Goal: Task Accomplishment & Management: Manage account settings

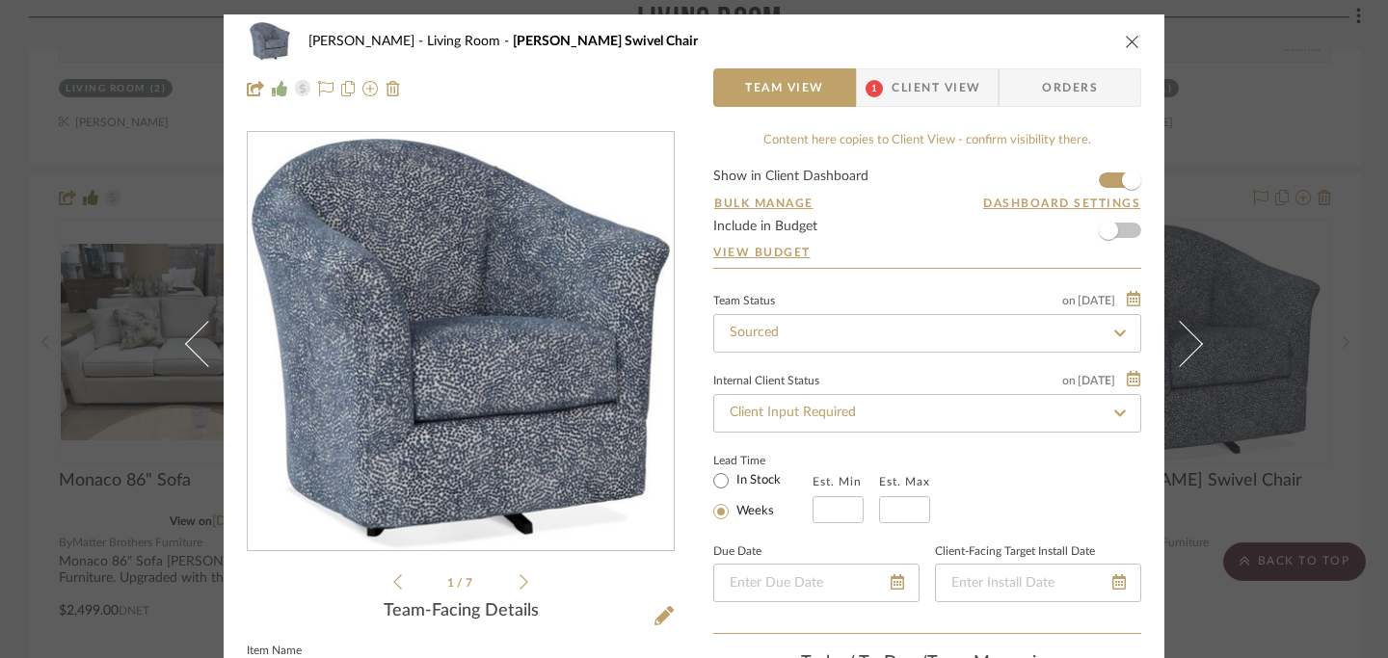
click at [1129, 39] on icon "close" at bounding box center [1132, 41] width 15 height 15
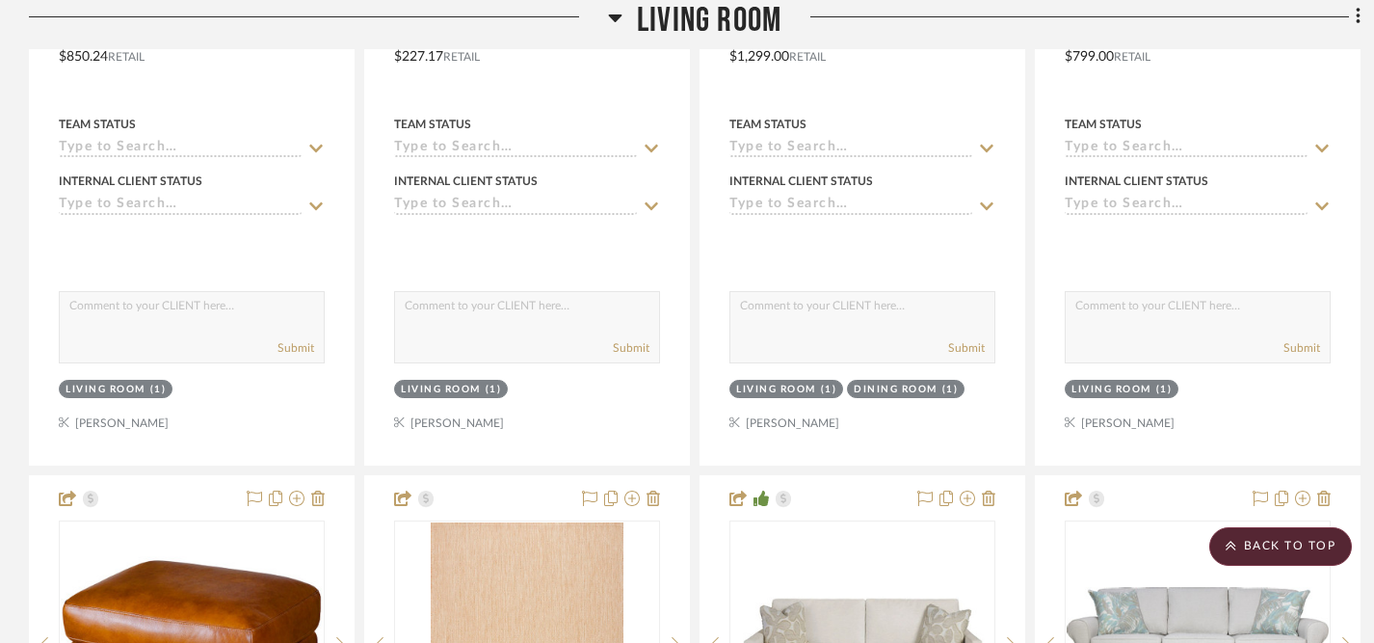
scroll to position [4897, 0]
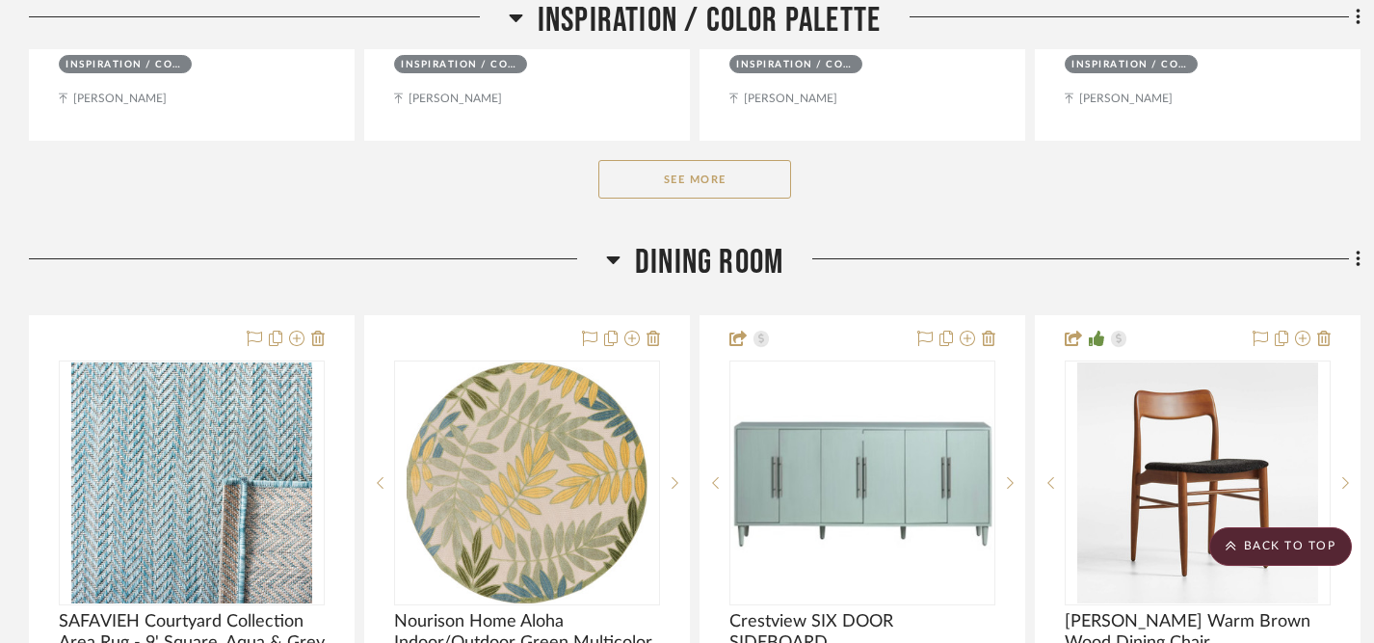
scroll to position [1227, 0]
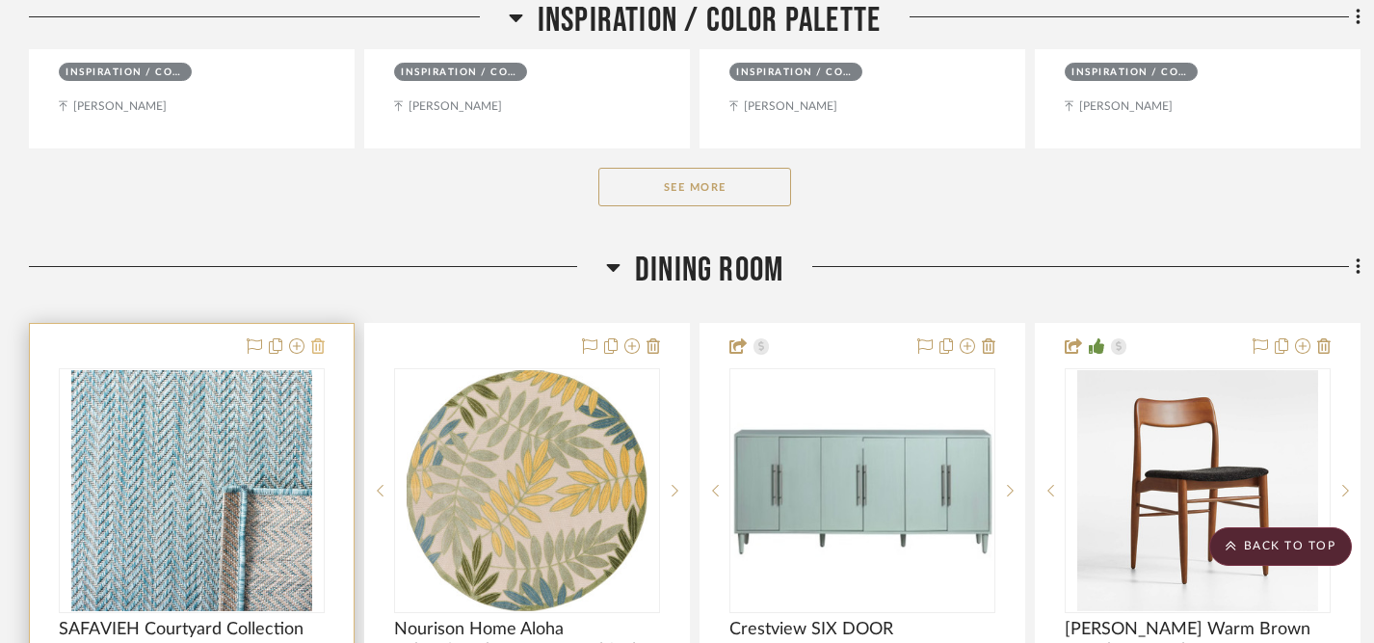
click at [321, 349] on icon at bounding box center [317, 345] width 13 height 15
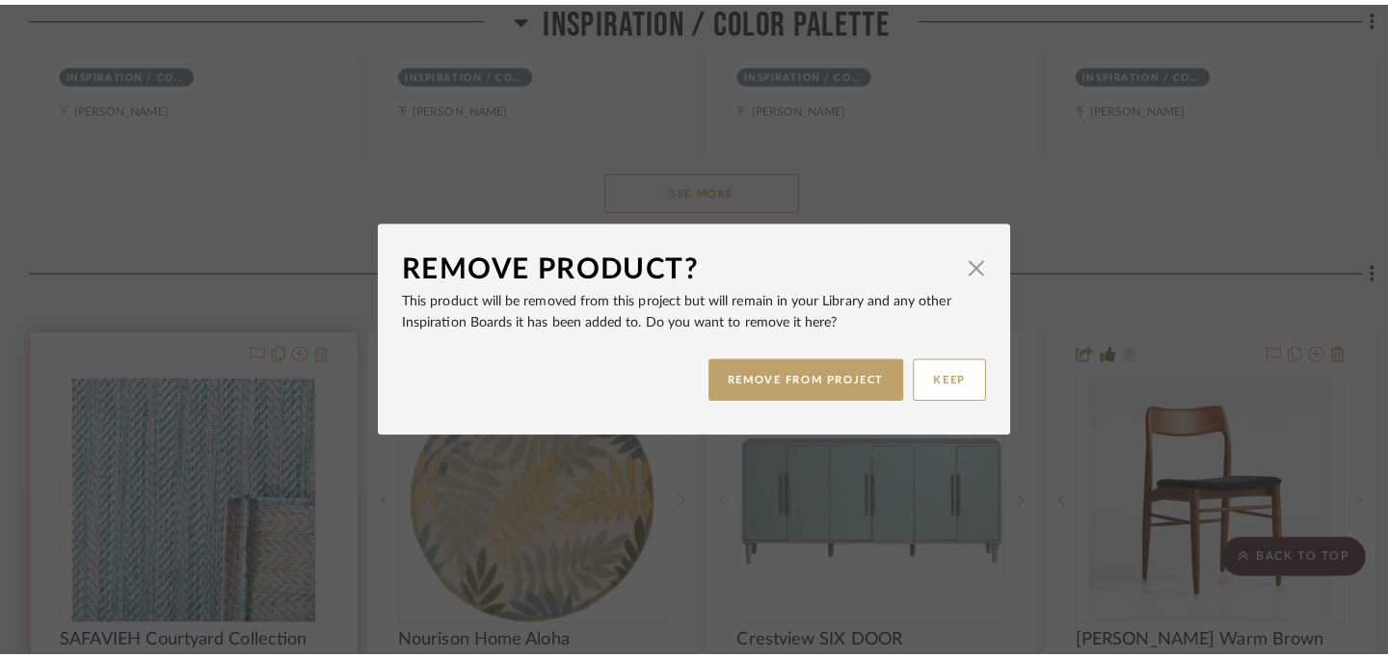
scroll to position [0, 0]
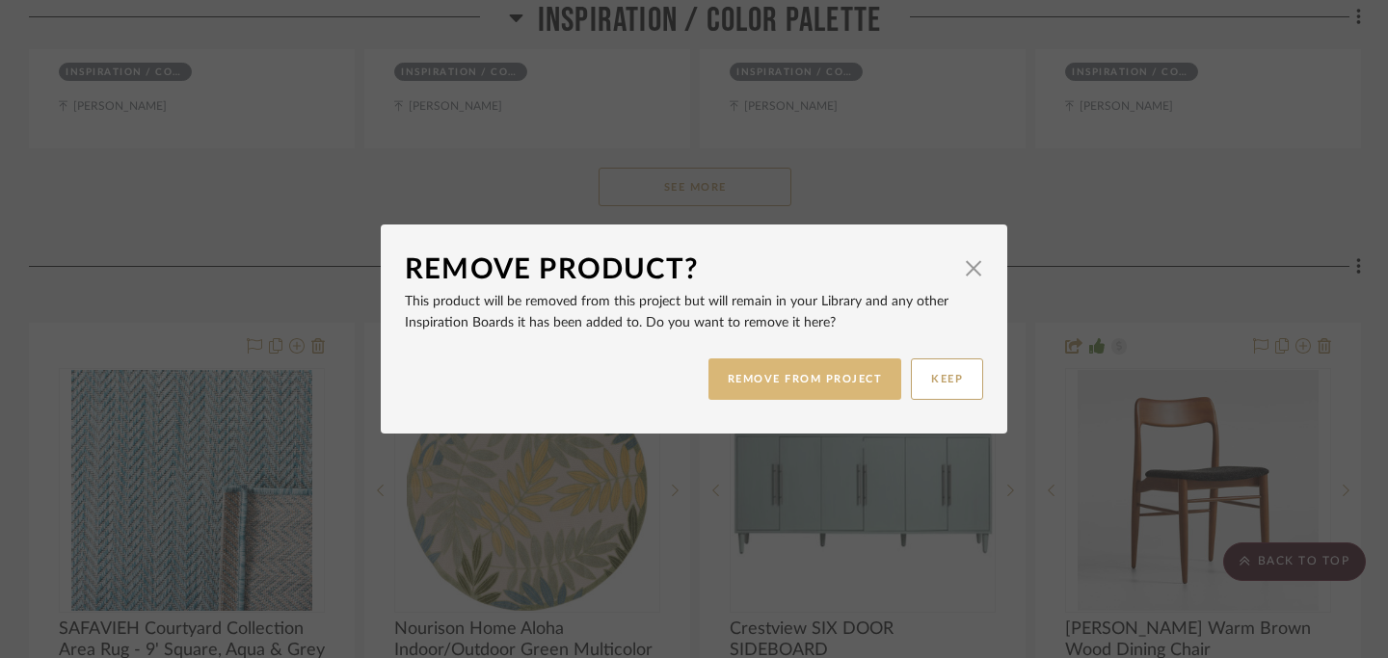
click at [759, 373] on button "REMOVE FROM PROJECT" at bounding box center [805, 379] width 194 height 41
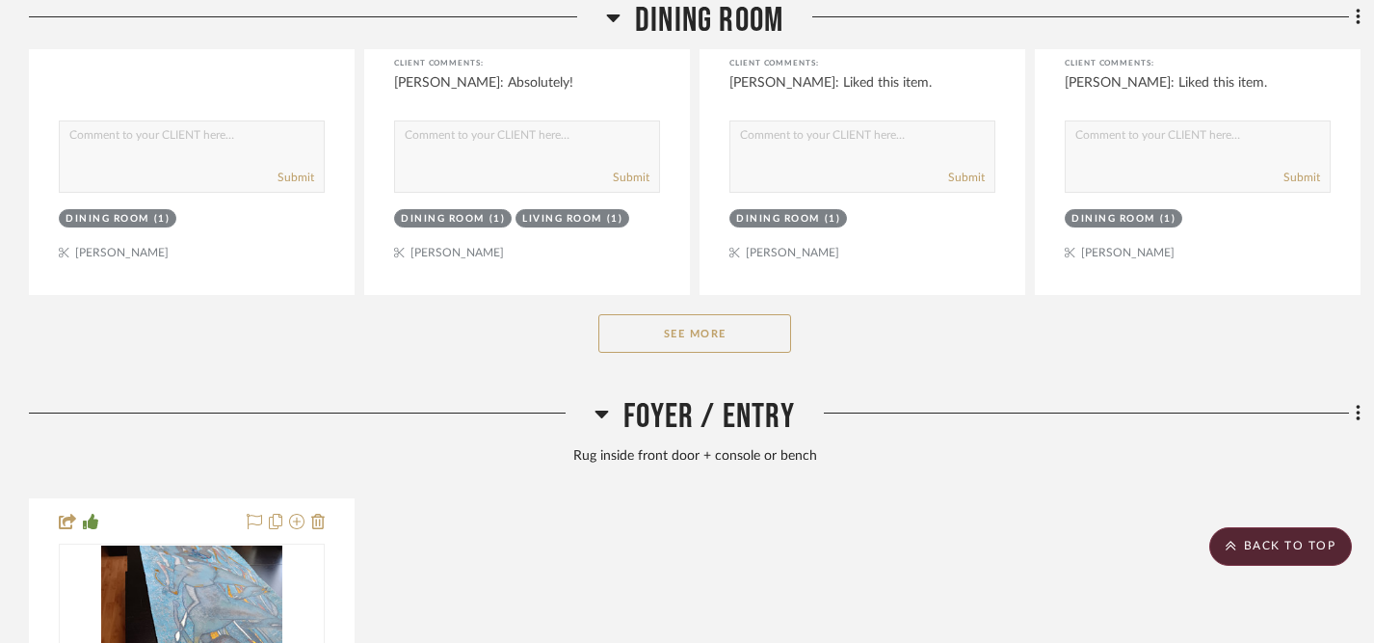
scroll to position [2101, 0]
click at [698, 338] on button "See More" at bounding box center [695, 332] width 193 height 39
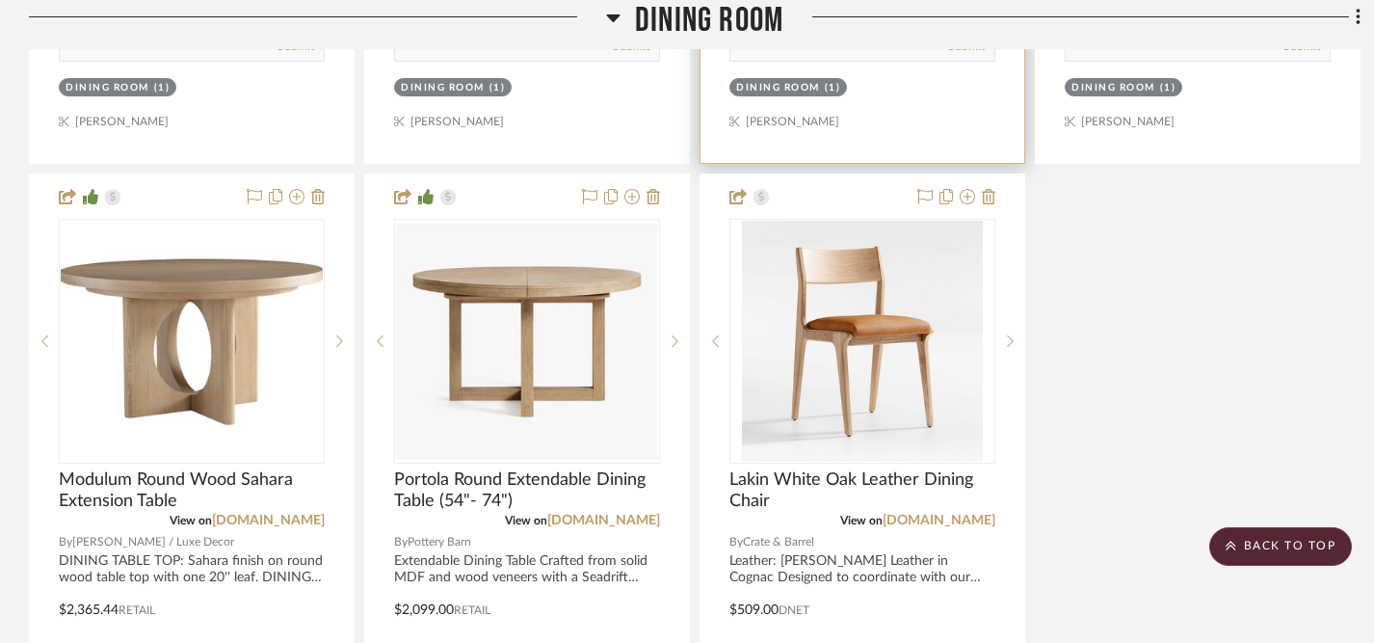
scroll to position [3107, 0]
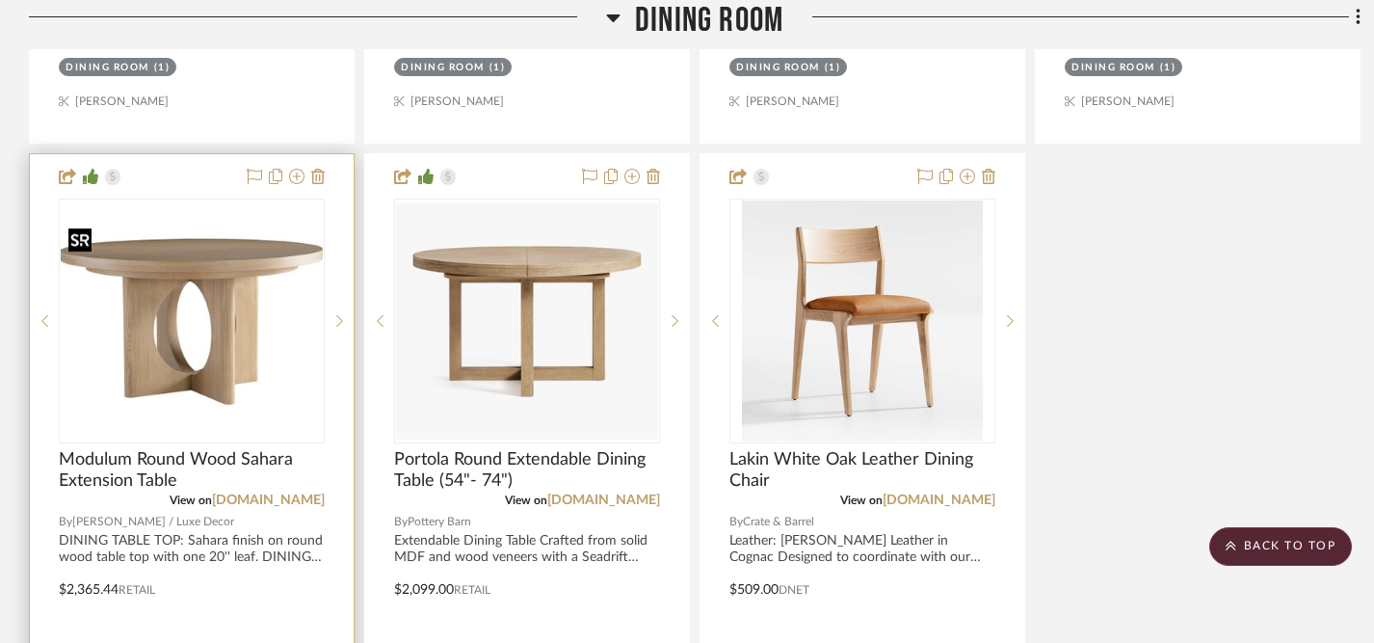
click at [217, 311] on img "0" at bounding box center [192, 321] width 262 height 197
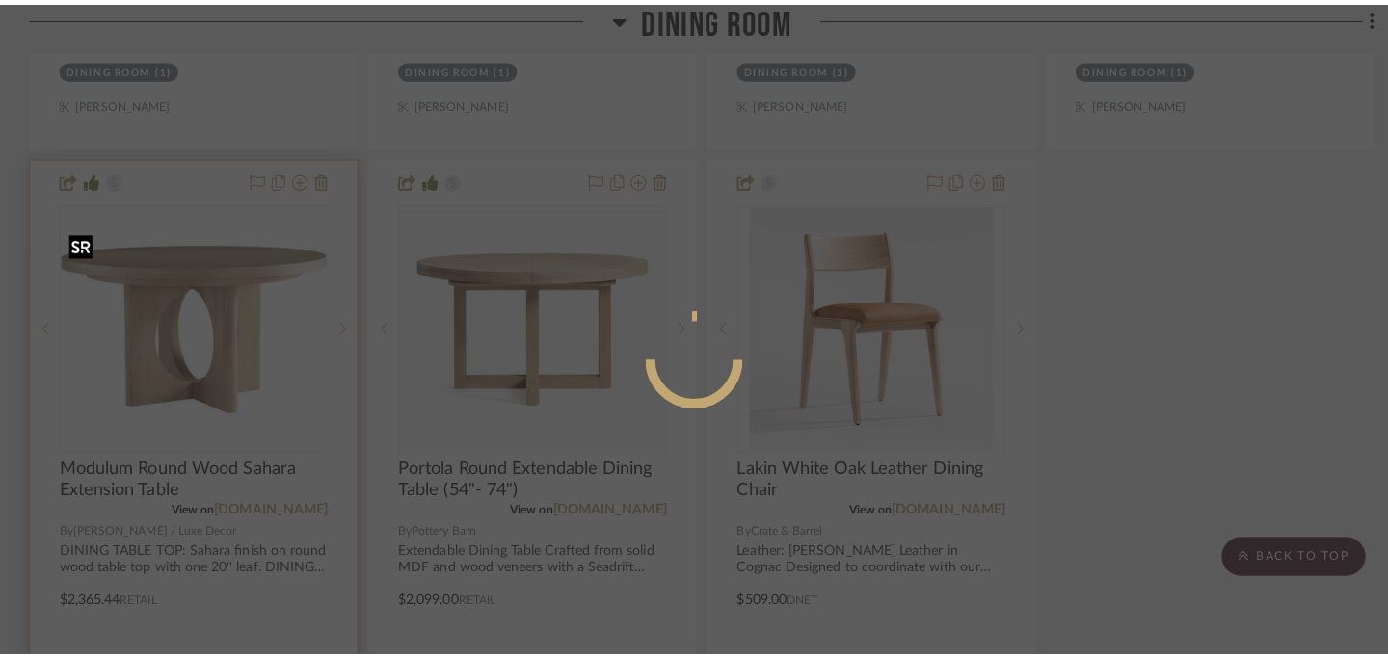
scroll to position [0, 0]
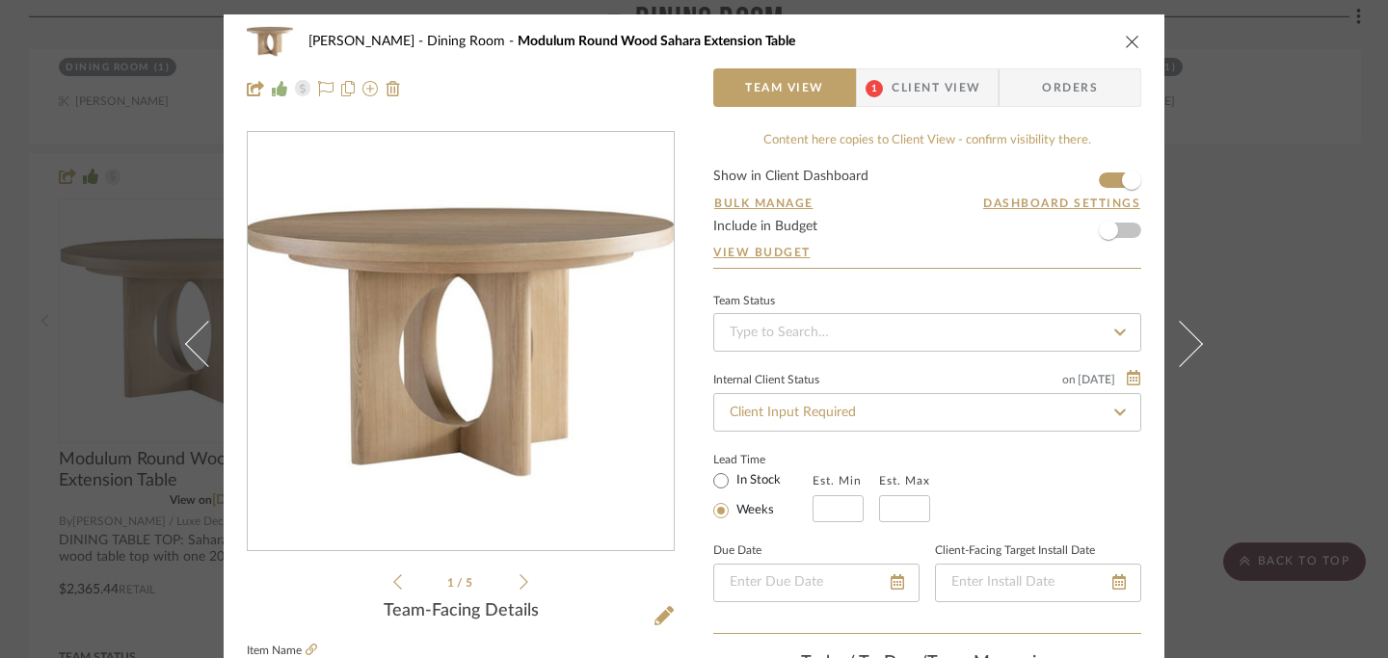
click at [411, 282] on img "0" at bounding box center [461, 342] width 426 height 320
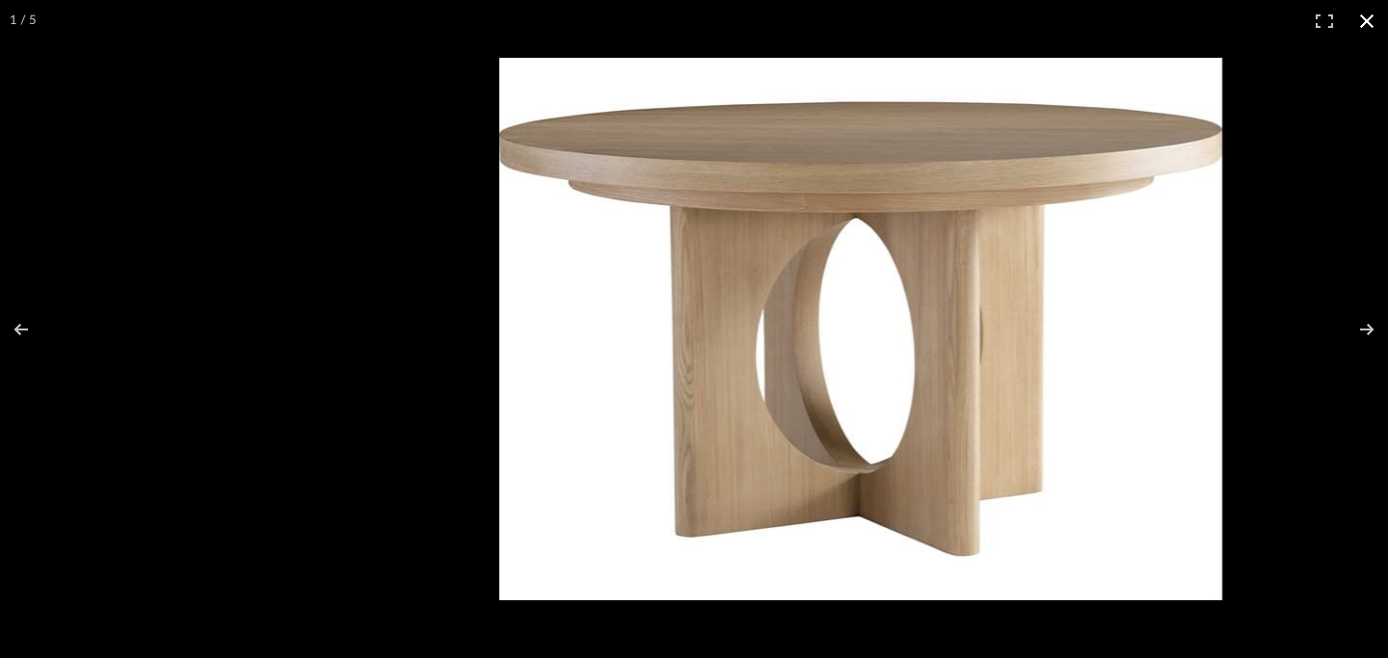
click at [1370, 18] on button at bounding box center [1367, 21] width 42 height 42
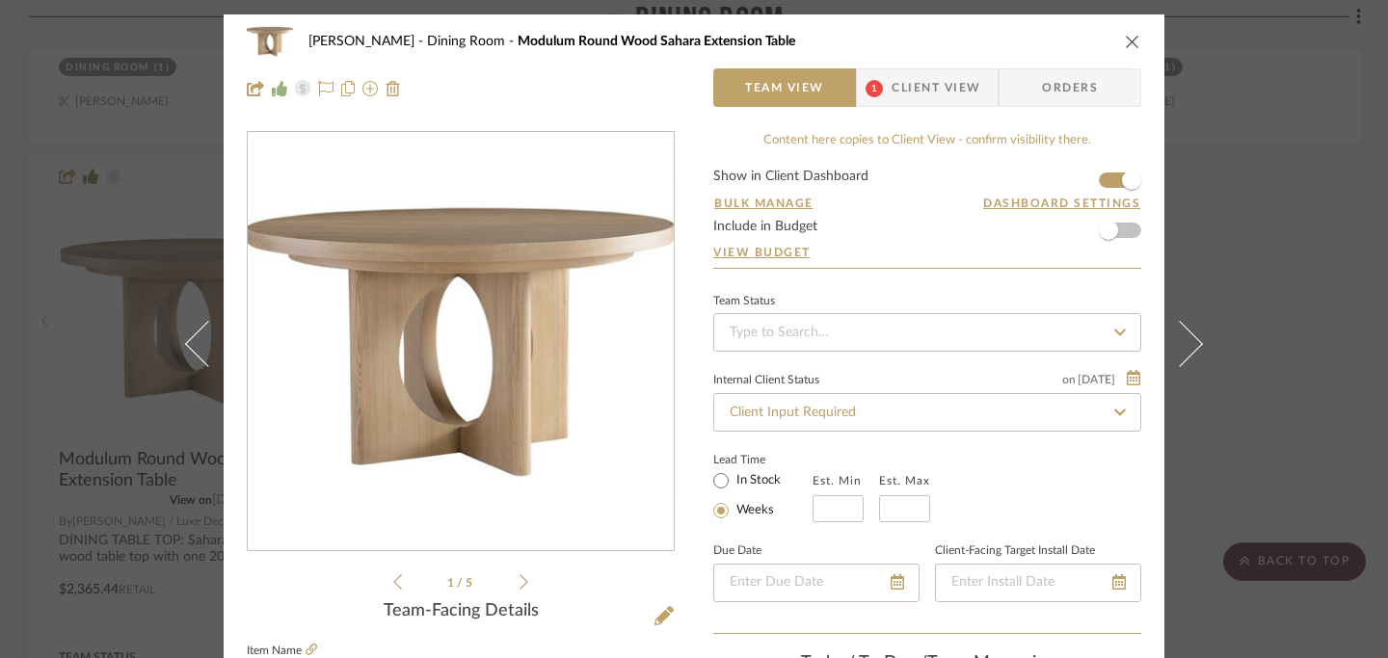
click at [1125, 40] on icon "close" at bounding box center [1132, 41] width 15 height 15
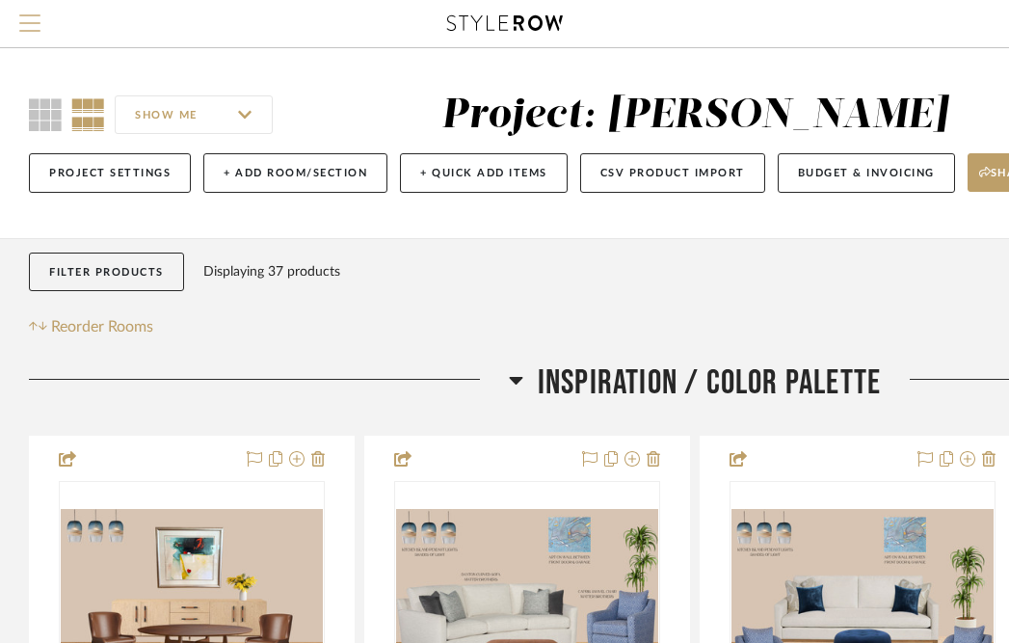
click at [37, 16] on span "Menu" at bounding box center [29, 15] width 21 height 2
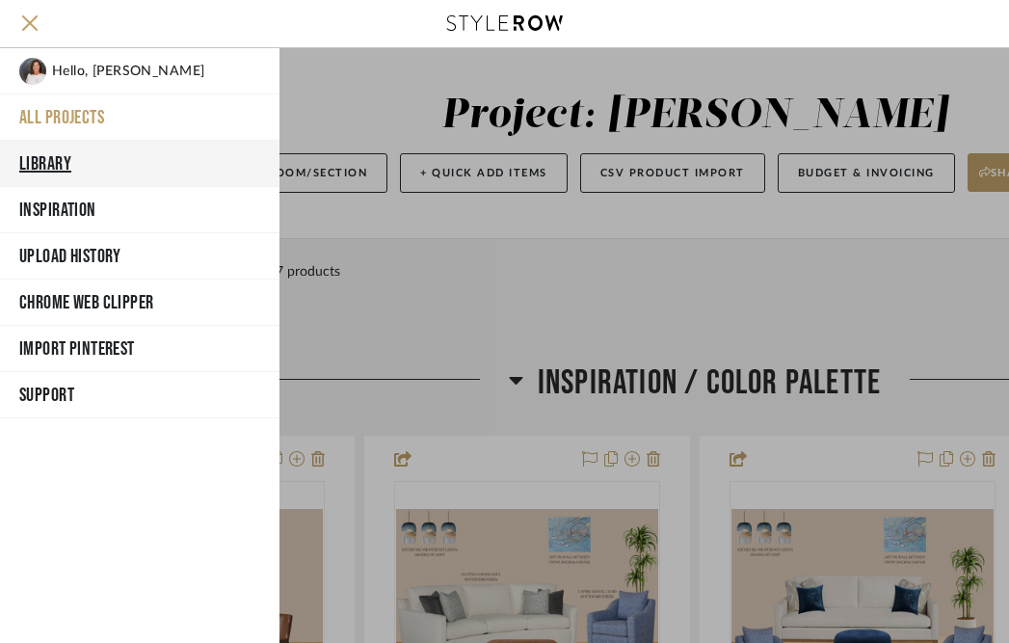
click at [56, 161] on button "Library" at bounding box center [140, 164] width 280 height 46
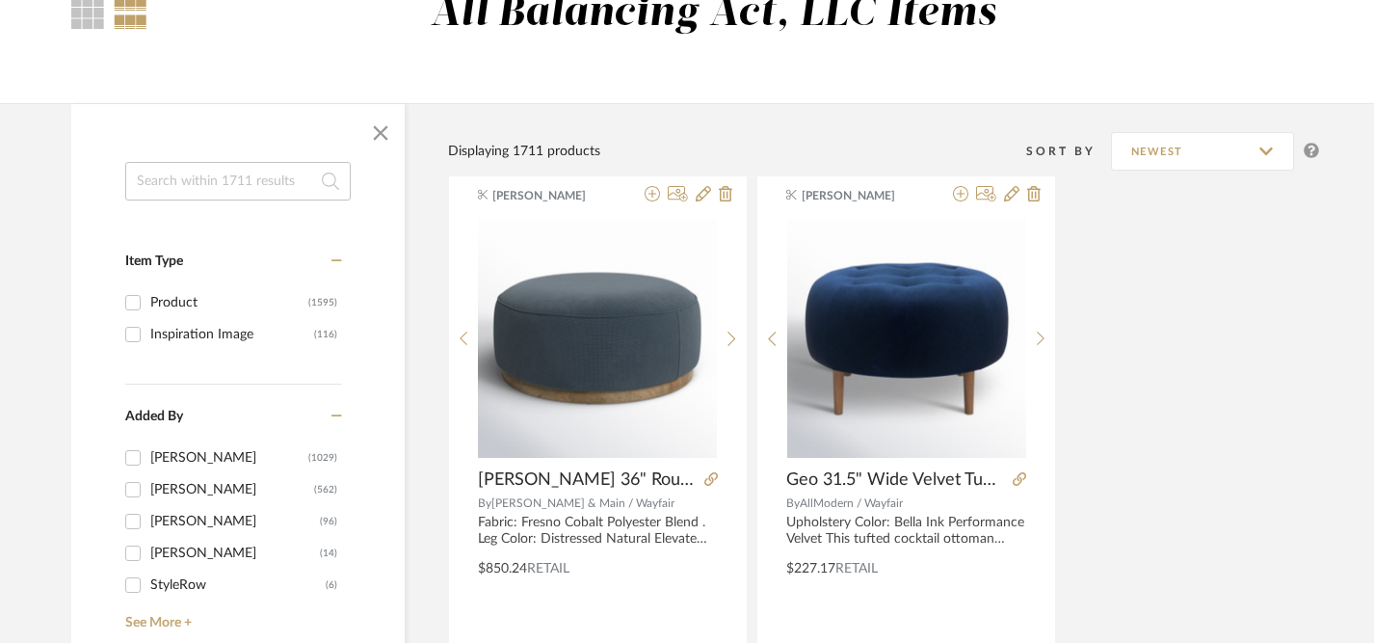
scroll to position [204, 0]
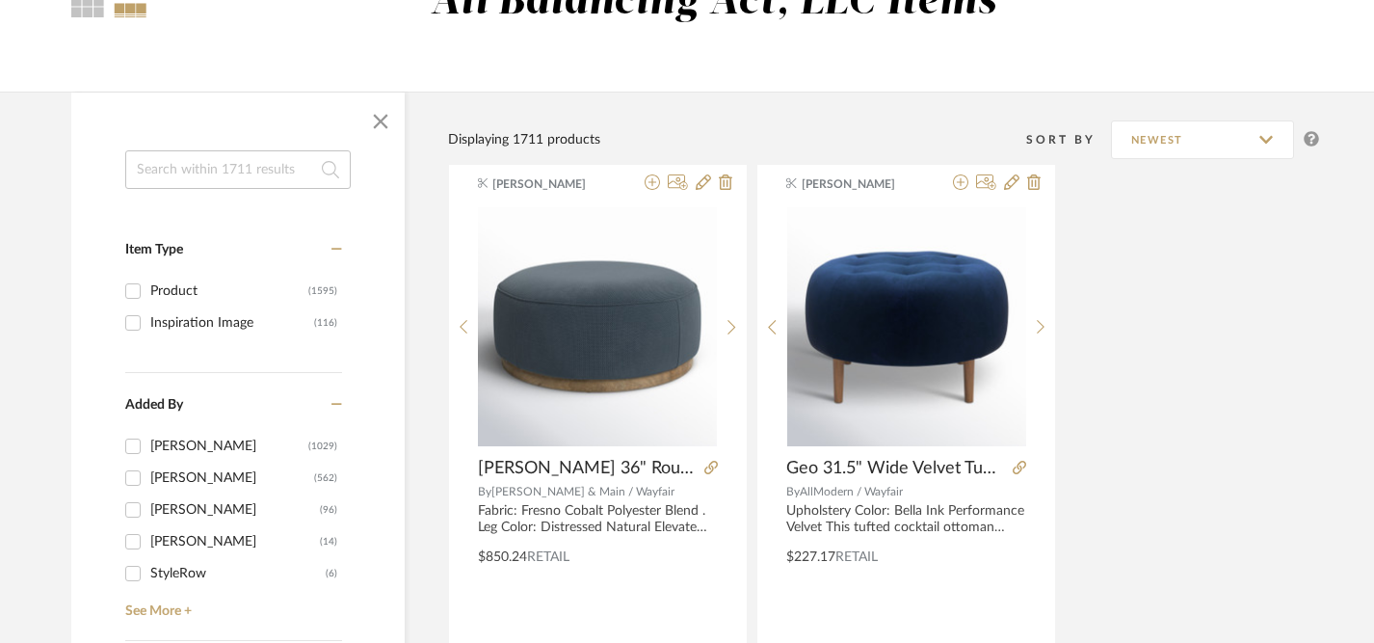
click at [252, 179] on input at bounding box center [238, 169] width 226 height 39
type input "dining chairs"
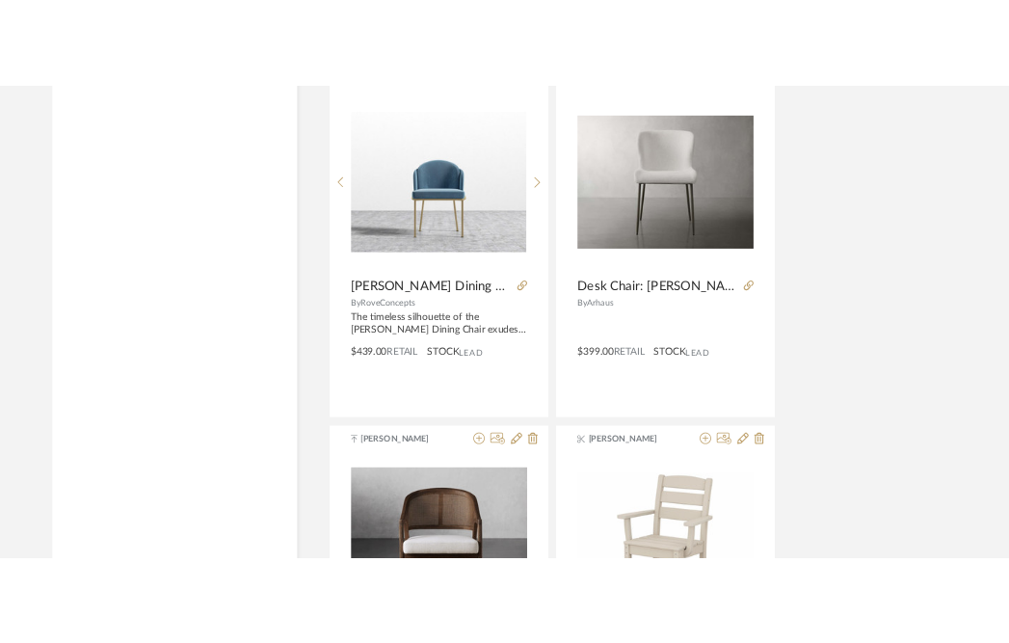
scroll to position [7365, 0]
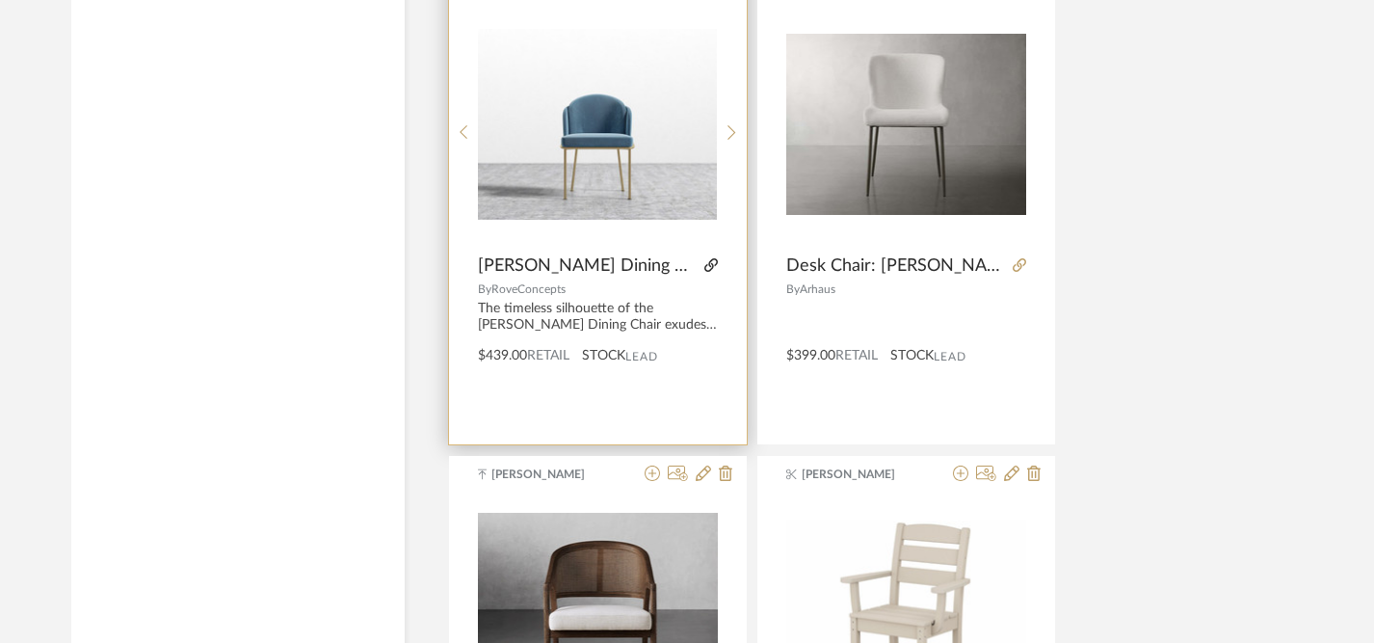
click at [705, 272] on icon at bounding box center [711, 264] width 13 height 13
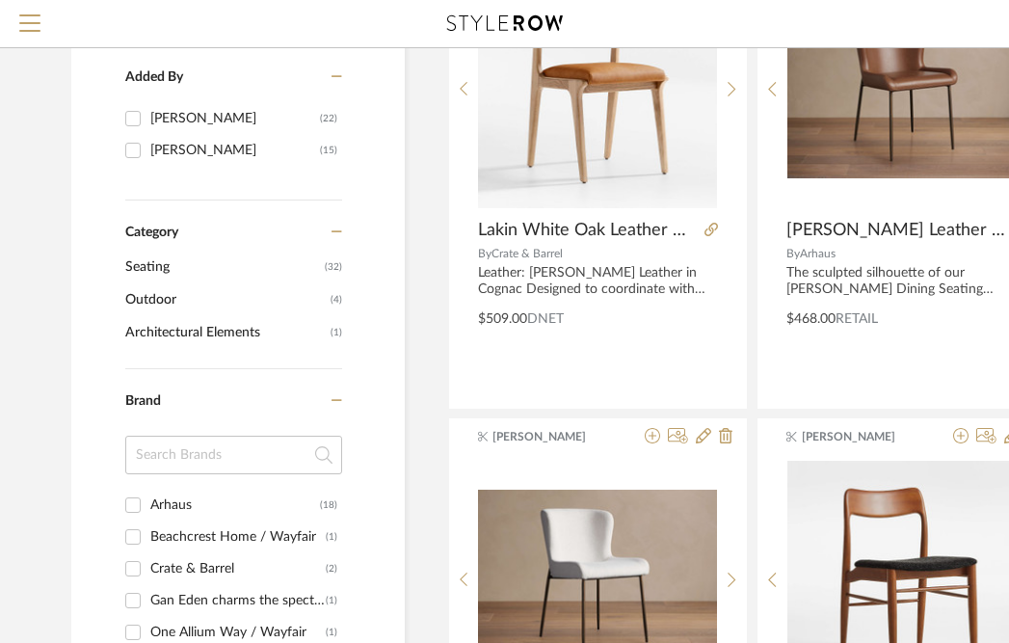
scroll to position [0, 0]
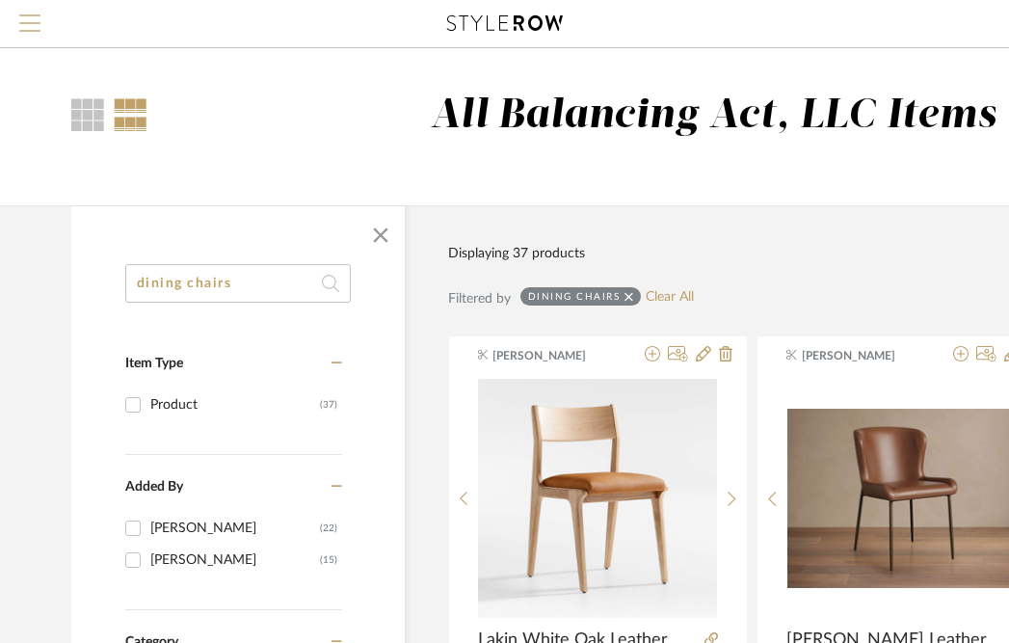
click at [34, 29] on span "Menu" at bounding box center [29, 28] width 21 height 29
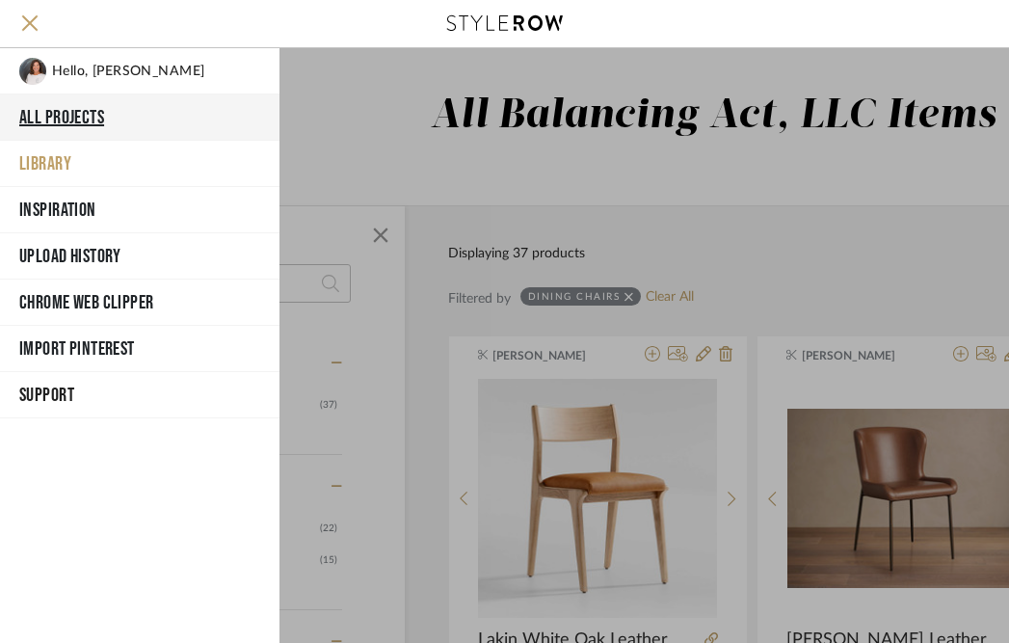
click at [84, 117] on button "All Projects" at bounding box center [140, 117] width 280 height 46
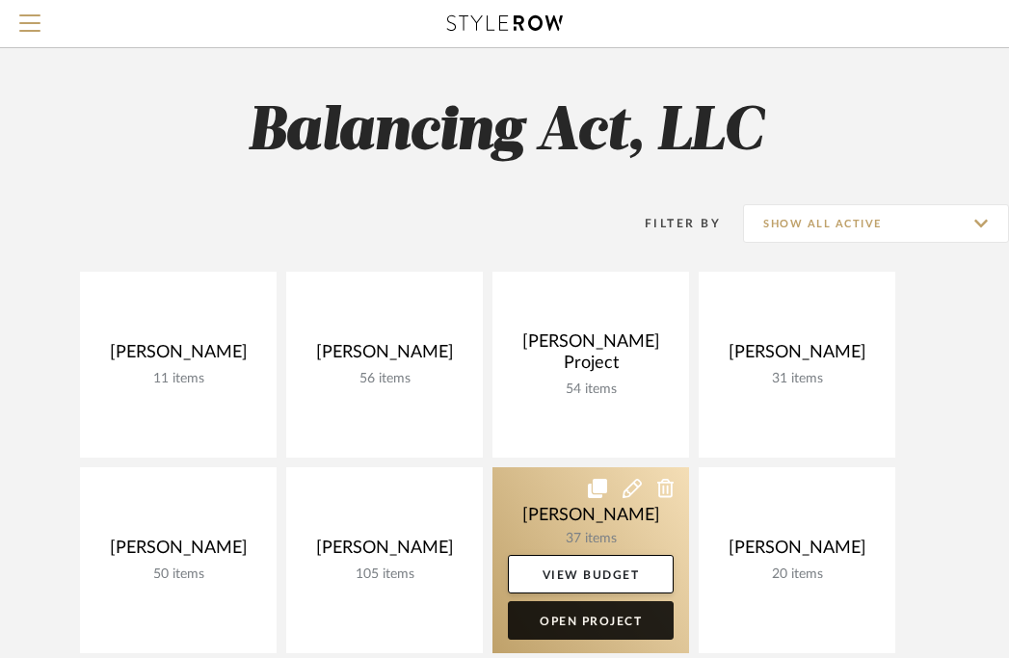
click at [598, 619] on link "Open Project" at bounding box center [591, 620] width 166 height 39
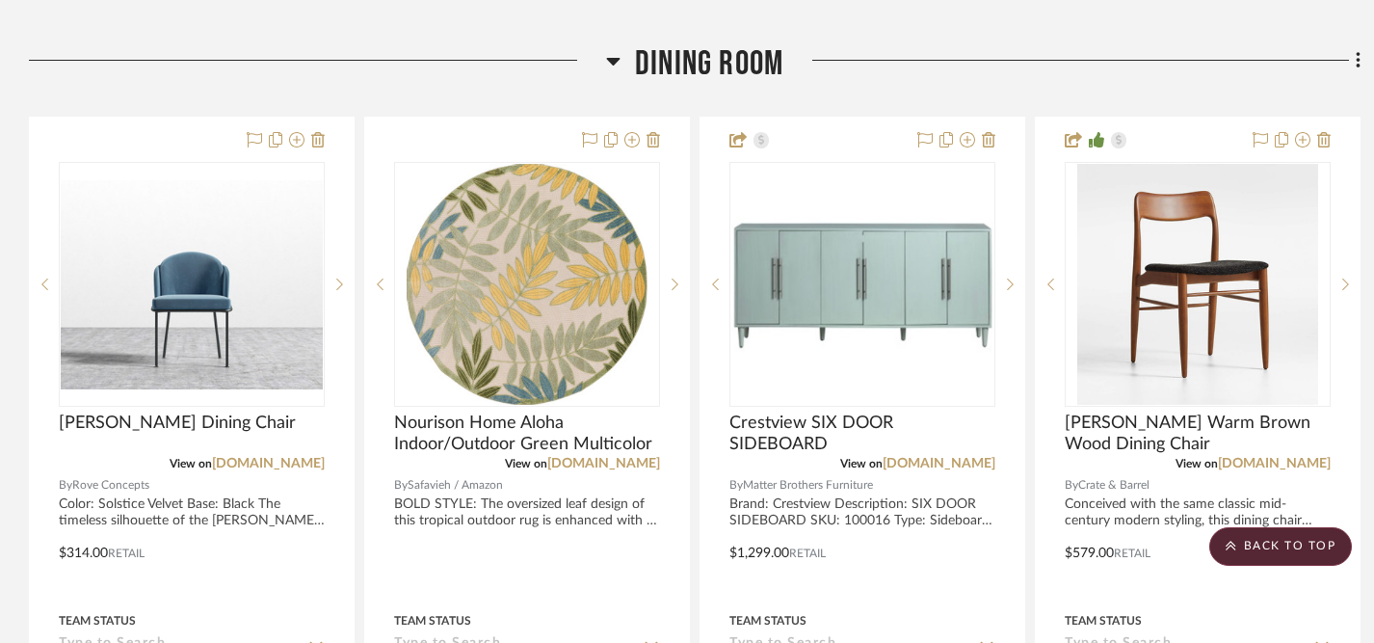
scroll to position [1435, 0]
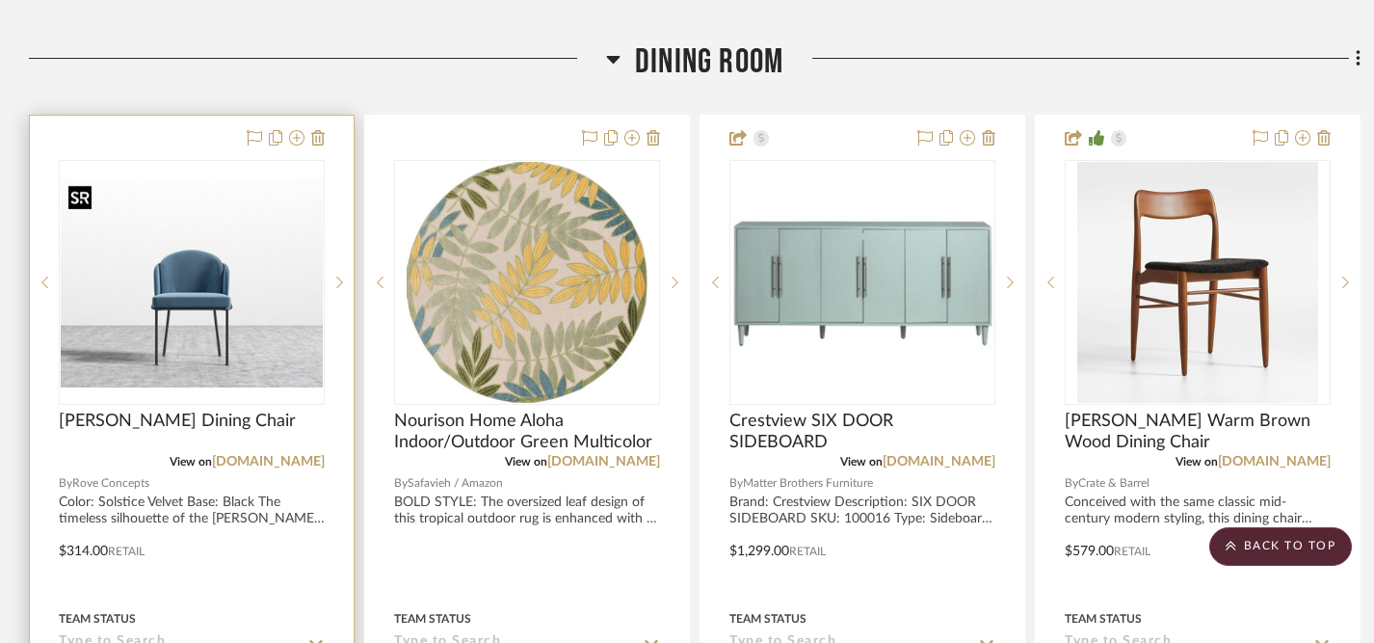
click at [265, 343] on img "0" at bounding box center [192, 283] width 262 height 210
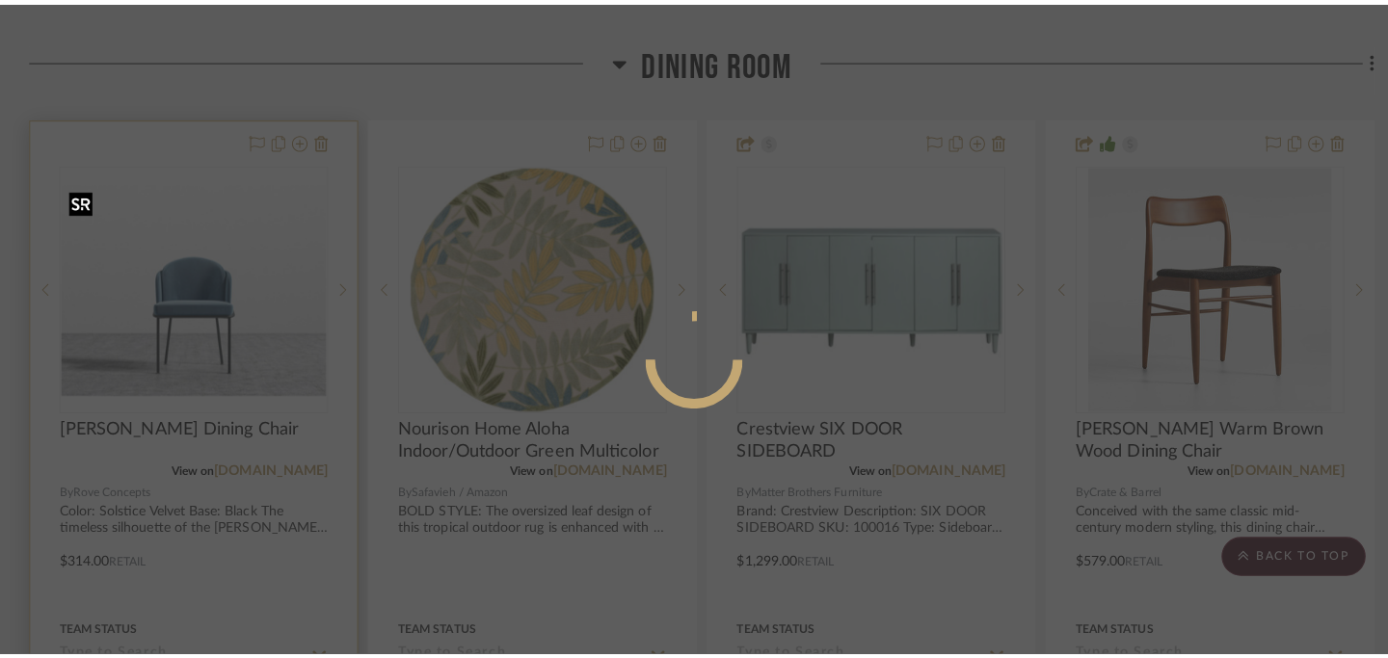
scroll to position [0, 0]
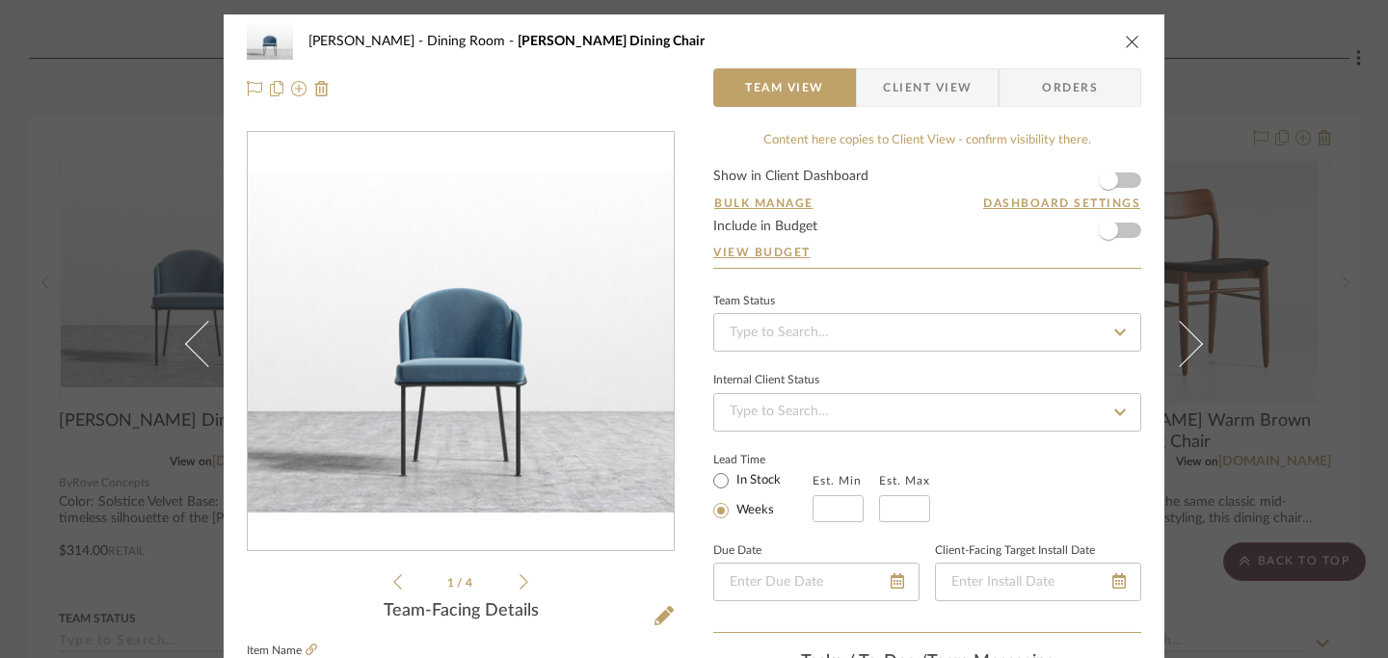
click at [520, 576] on icon at bounding box center [524, 581] width 9 height 15
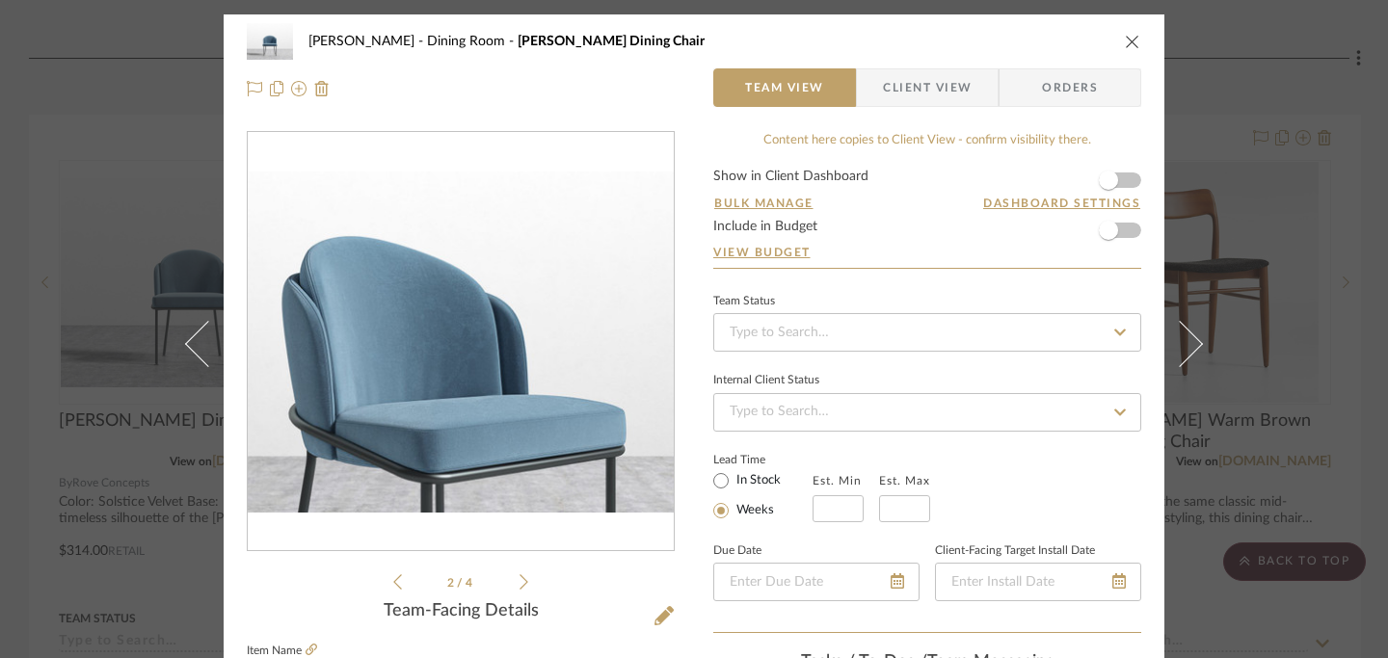
click at [520, 576] on icon at bounding box center [524, 581] width 9 height 15
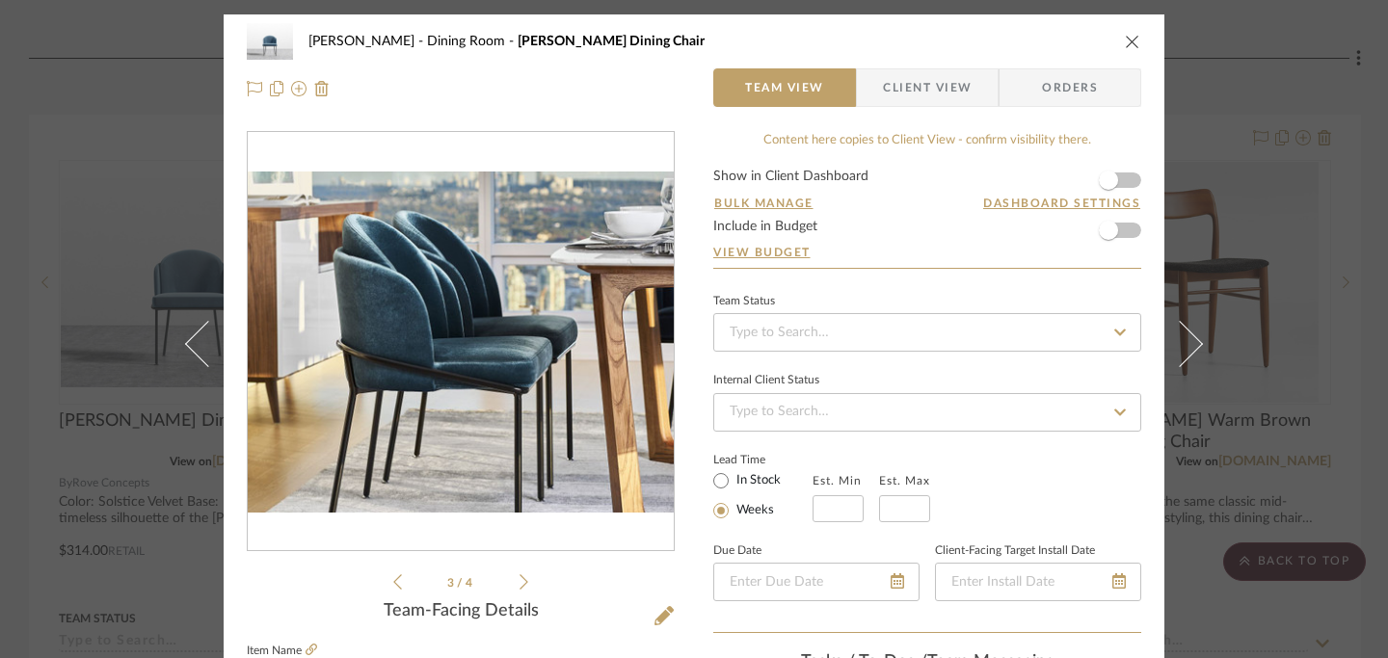
click at [520, 579] on icon at bounding box center [524, 581] width 9 height 17
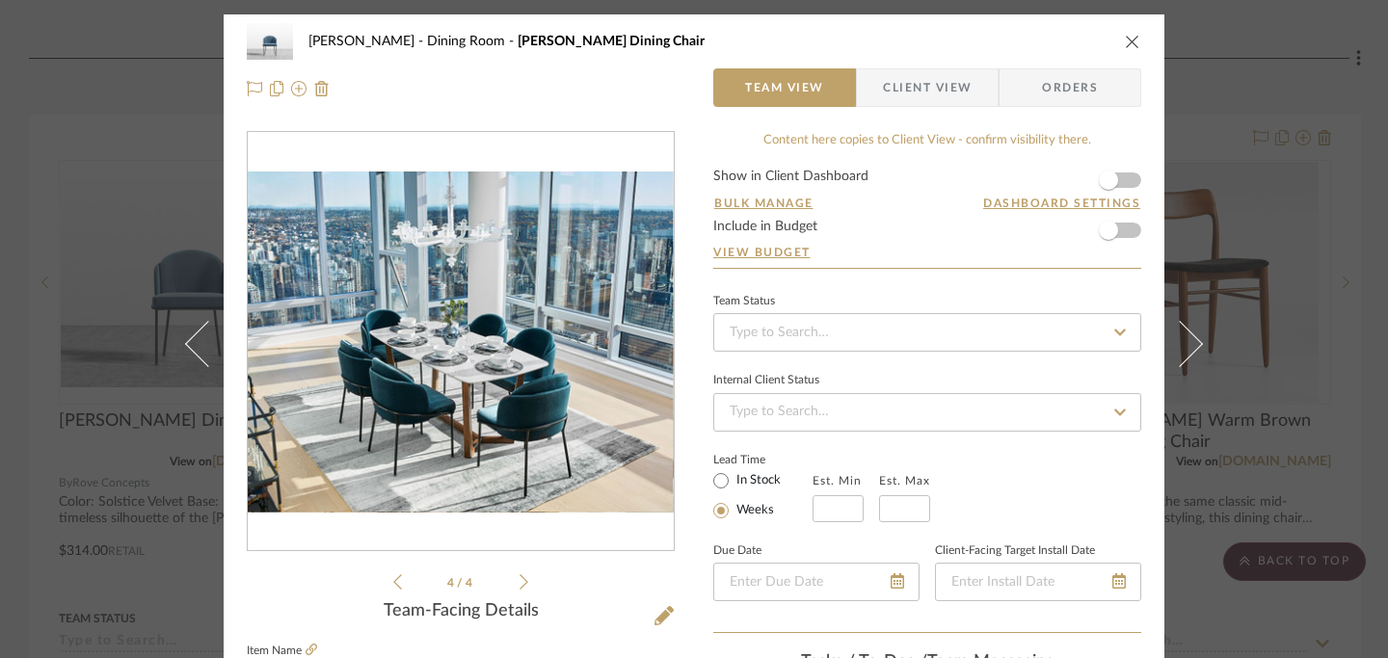
click at [1128, 42] on icon "close" at bounding box center [1132, 41] width 15 height 15
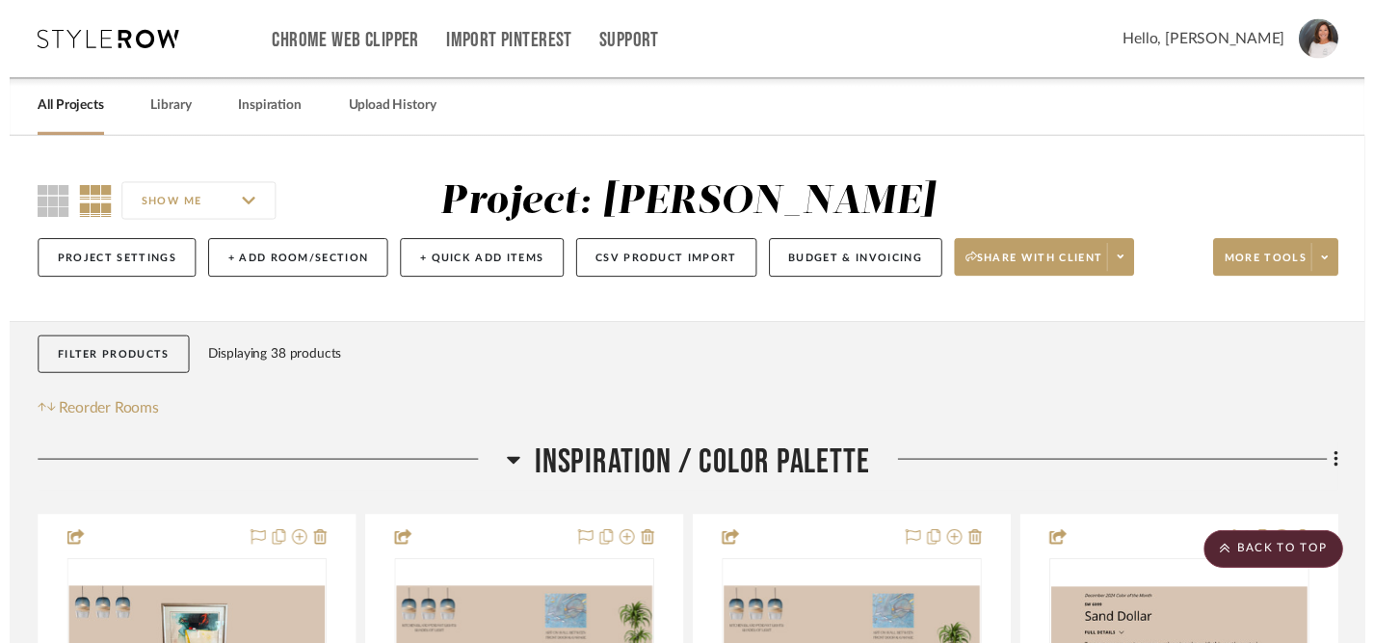
scroll to position [1435, 0]
